Goal: Use online tool/utility: Utilize a website feature to perform a specific function

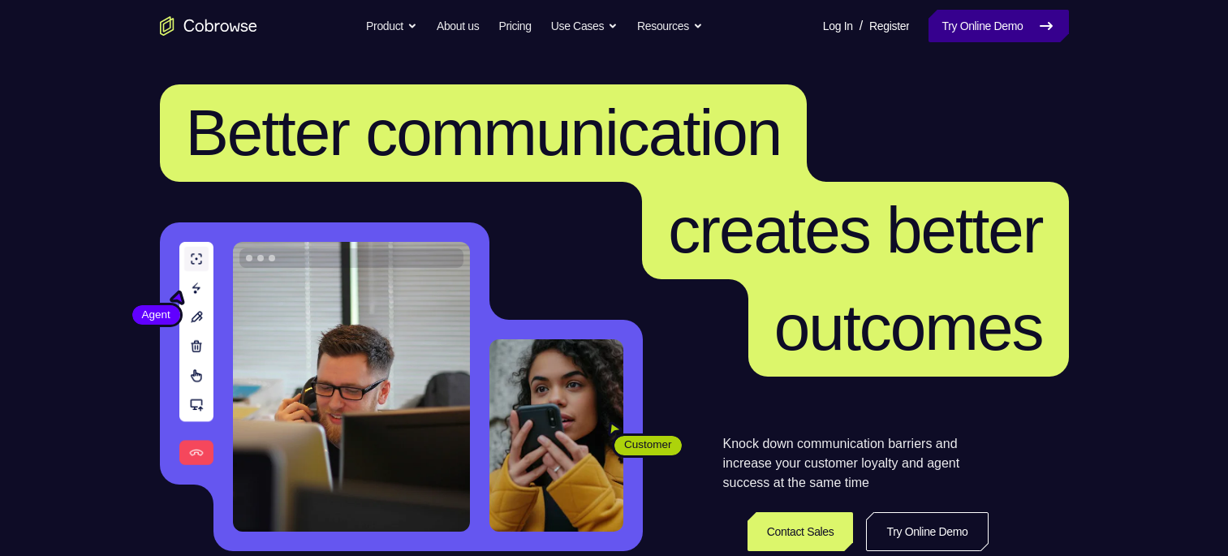
click at [978, 25] on link "Try Online Demo" at bounding box center [999, 26] width 140 height 32
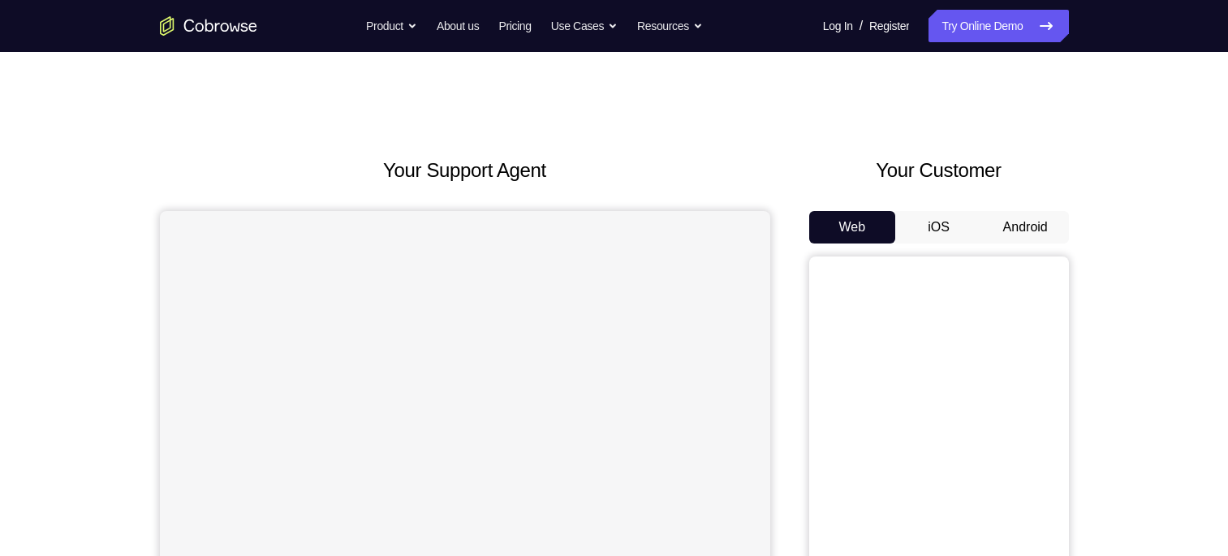
click at [1016, 224] on button "Android" at bounding box center [1025, 227] width 87 height 32
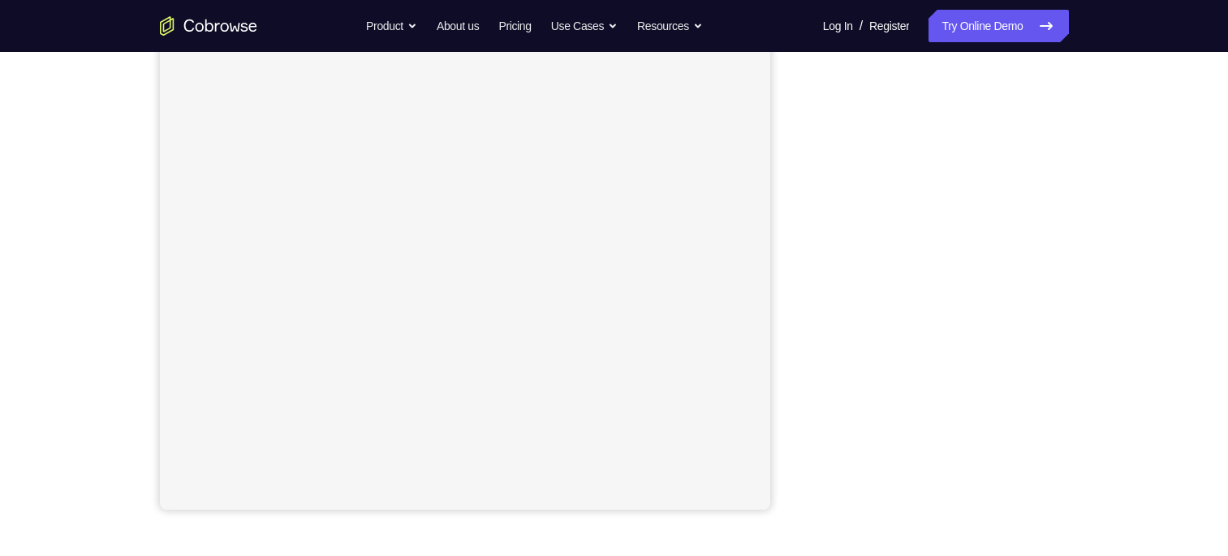
scroll to position [247, 0]
